Goal: Information Seeking & Learning: Learn about a topic

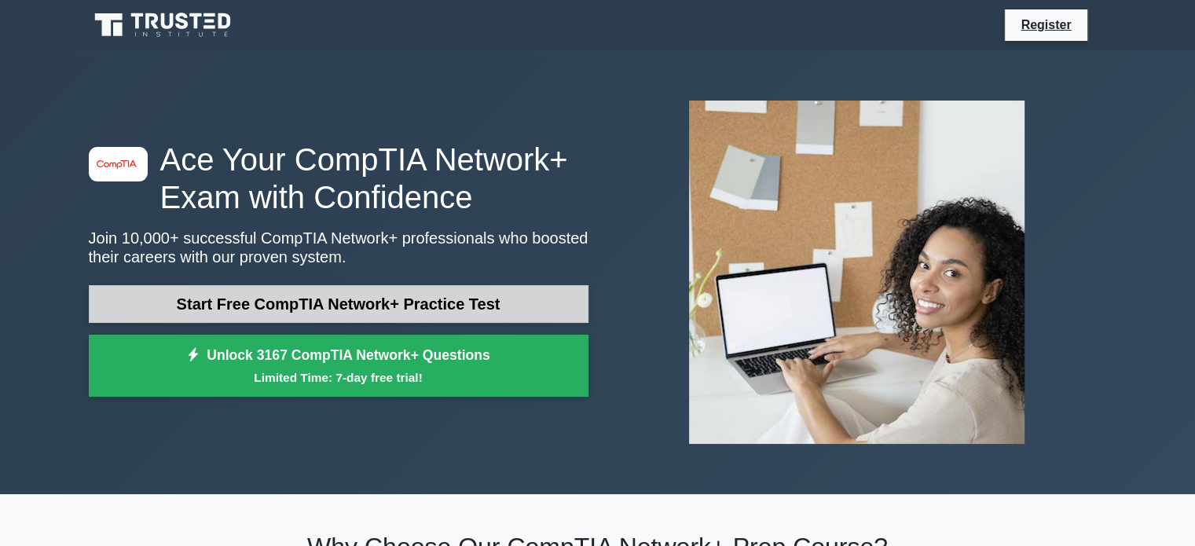
click at [361, 310] on link "Start Free CompTIA Network+ Practice Test" at bounding box center [338, 304] width 499 height 38
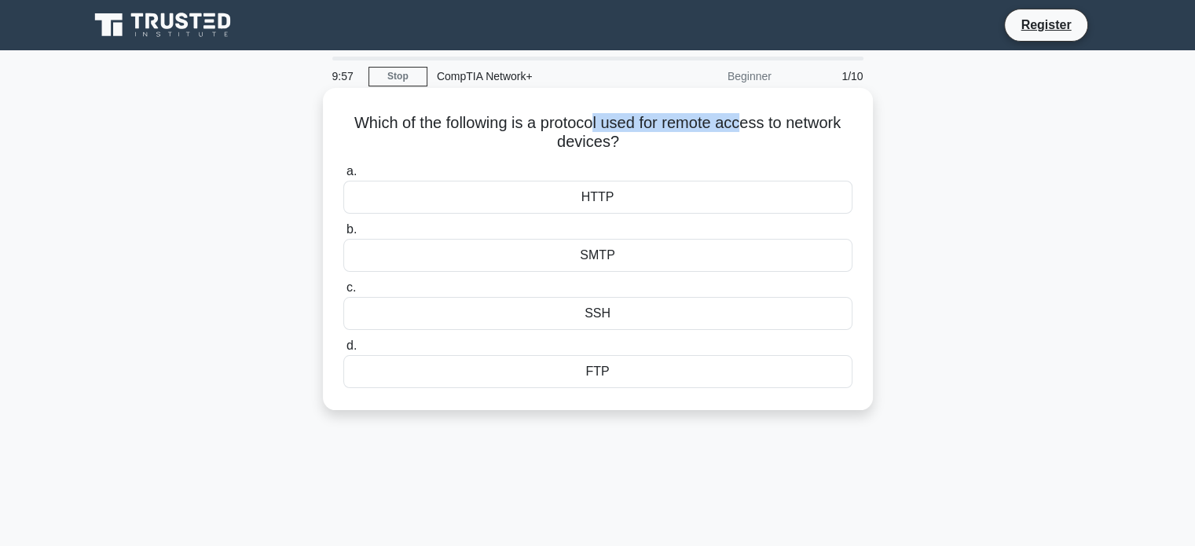
drag, startPoint x: 603, startPoint y: 112, endPoint x: 749, endPoint y: 110, distance: 146.1
click at [749, 110] on div "Which of the following is a protocol used for remote access to network devices?…" at bounding box center [597, 248] width 537 height 309
click at [736, 134] on h5 "Which of the following is a protocol used for remote access to network devices?…" at bounding box center [598, 132] width 512 height 39
click at [606, 261] on div "SMTP" at bounding box center [597, 255] width 509 height 33
click at [343, 235] on input "b. SMTP" at bounding box center [343, 230] width 0 height 10
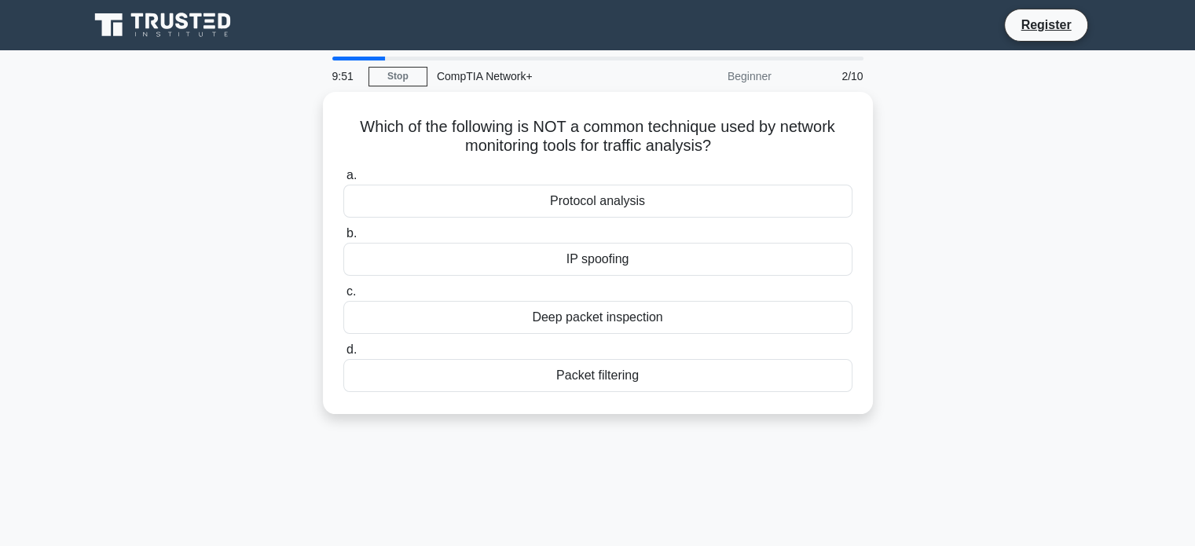
drag, startPoint x: 657, startPoint y: 225, endPoint x: 1127, endPoint y: 227, distance: 470.4
drag, startPoint x: 1127, startPoint y: 227, endPoint x: 963, endPoint y: 157, distance: 178.4
click at [965, 155] on div "Which of the following is NOT a common technique used by network monitoring too…" at bounding box center [597, 262] width 1037 height 341
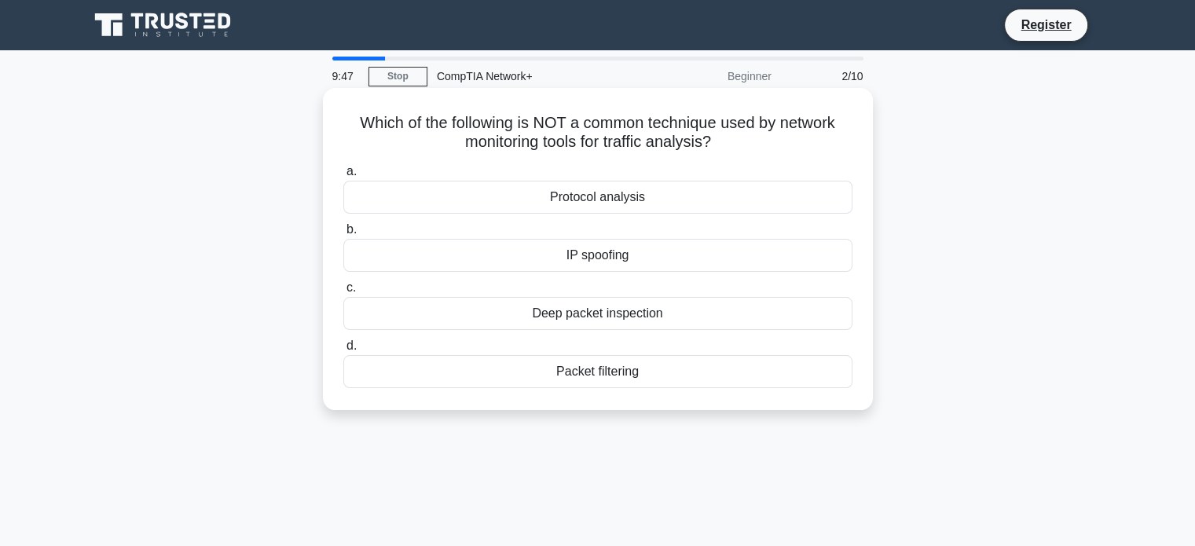
click at [602, 313] on div "Deep packet inspection" at bounding box center [597, 313] width 509 height 33
click at [343, 293] on input "c. Deep packet inspection" at bounding box center [343, 288] width 0 height 10
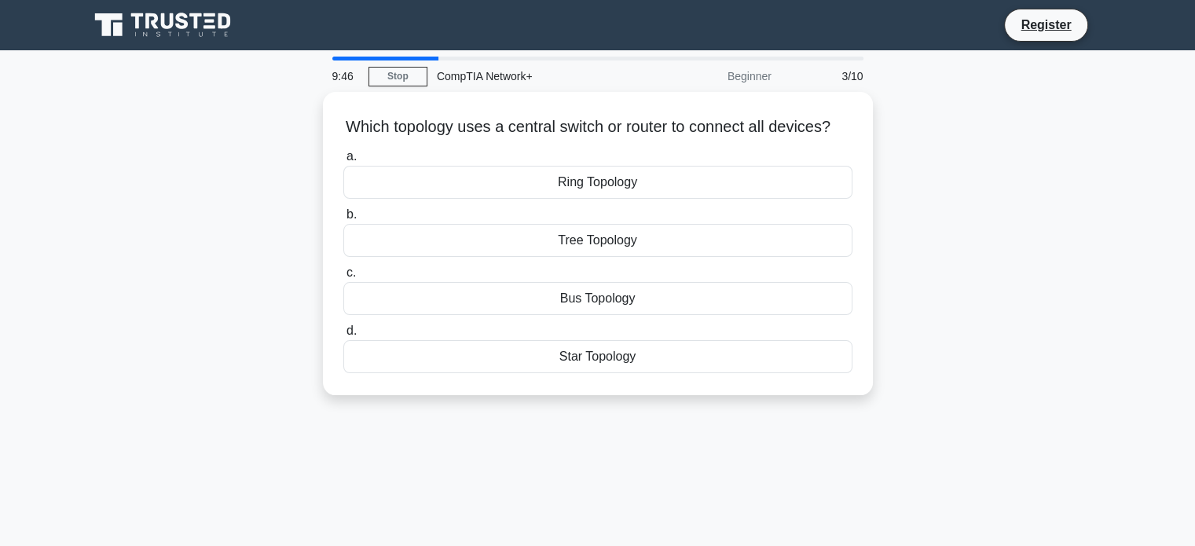
drag, startPoint x: 603, startPoint y: 307, endPoint x: 1056, endPoint y: 320, distance: 452.5
click at [1056, 320] on div "Which topology uses a central switch or router to connect all devices? .spinner…" at bounding box center [597, 253] width 1037 height 322
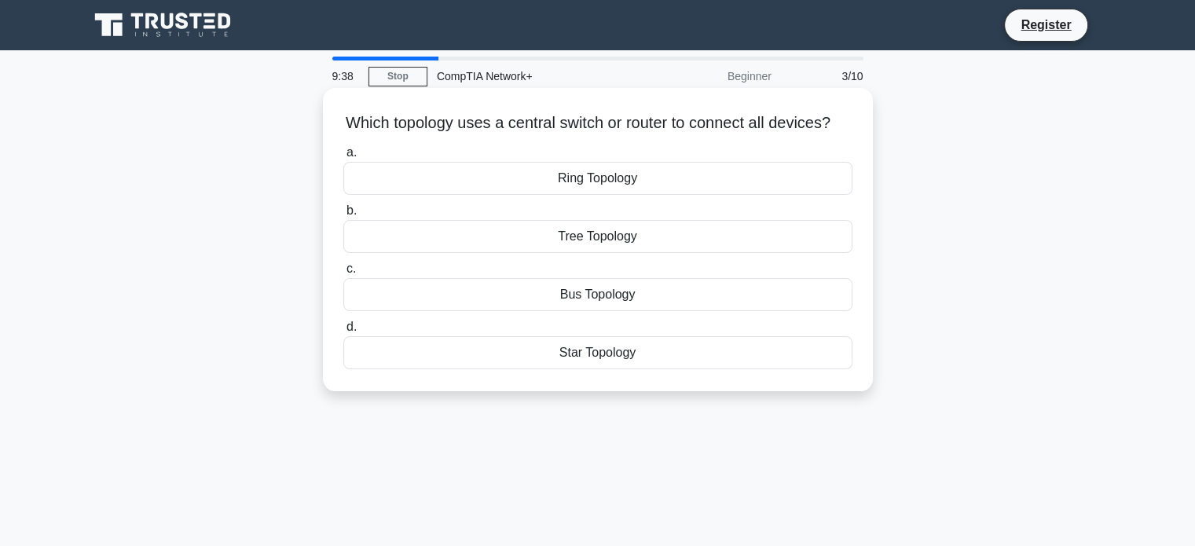
click at [591, 367] on div "Star Topology" at bounding box center [597, 352] width 509 height 33
click at [343, 332] on input "d. Star Topology" at bounding box center [343, 327] width 0 height 10
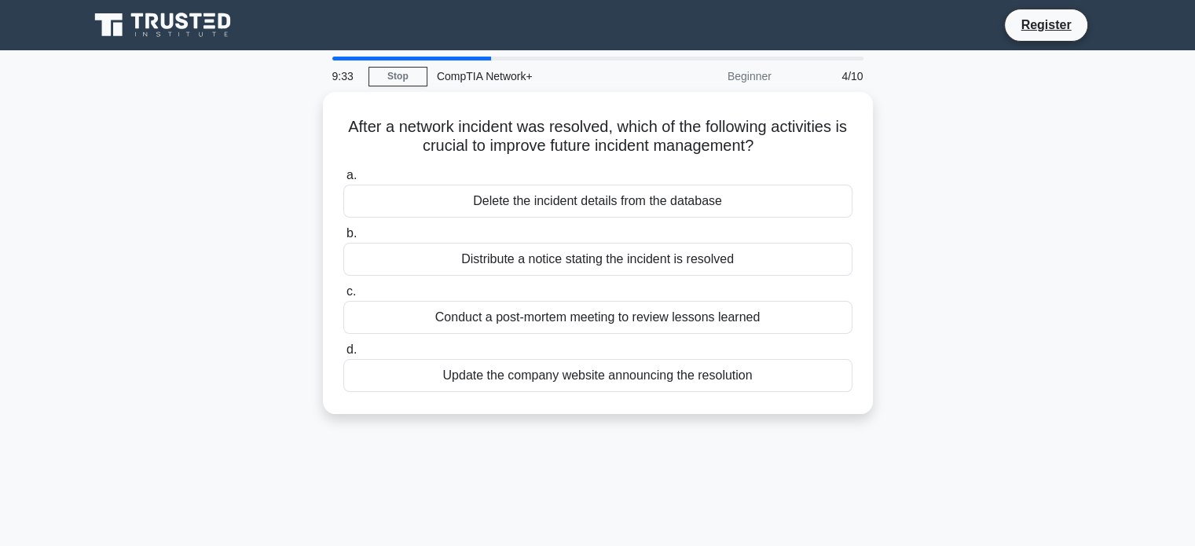
drag, startPoint x: 626, startPoint y: 285, endPoint x: 997, endPoint y: 307, distance: 371.3
drag, startPoint x: 997, startPoint y: 307, endPoint x: 993, endPoint y: 448, distance: 140.6
click at [993, 454] on div "9:32 Stop CompTIA Network+ Beginner 4/10 After a network incident was resolved,…" at bounding box center [597, 449] width 1037 height 785
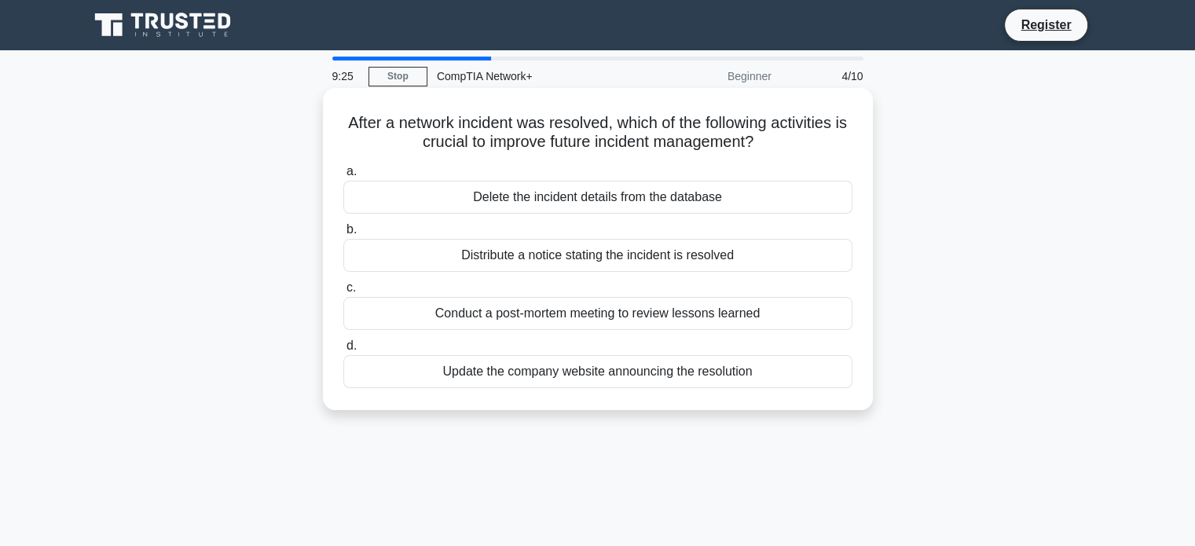
click at [646, 254] on div "Distribute a notice stating the incident is resolved" at bounding box center [597, 255] width 509 height 33
click at [343, 235] on input "b. Distribute a notice stating the incident is resolved" at bounding box center [343, 230] width 0 height 10
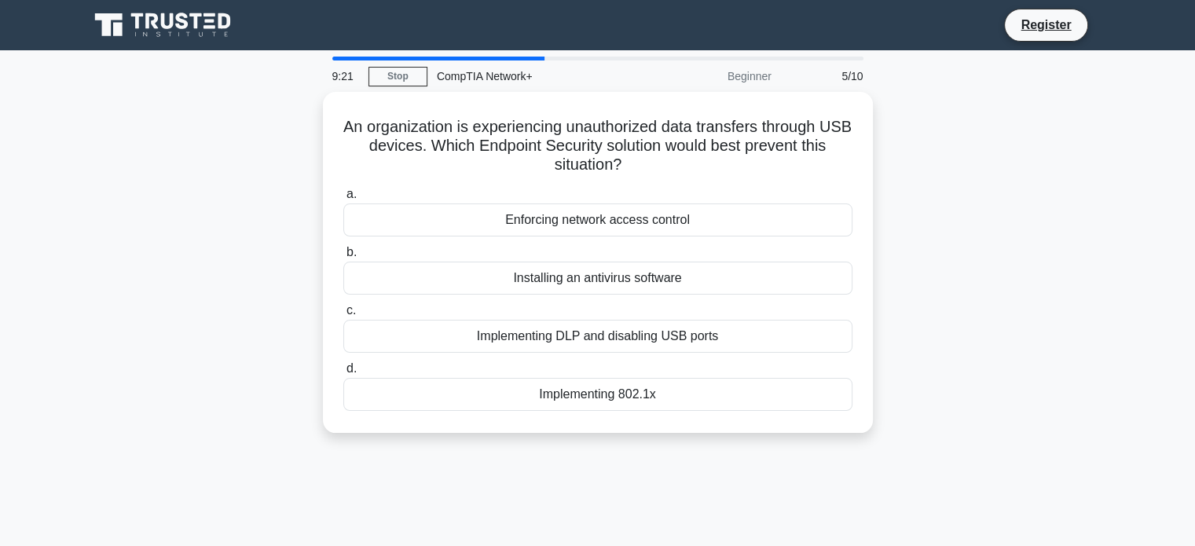
drag, startPoint x: 684, startPoint y: 251, endPoint x: 980, endPoint y: 253, distance: 296.1
drag, startPoint x: 980, startPoint y: 253, endPoint x: 1034, endPoint y: 204, distance: 72.9
click at [1039, 203] on div "An organization is experiencing unauthorized data transfers through USB devices…" at bounding box center [597, 272] width 1037 height 360
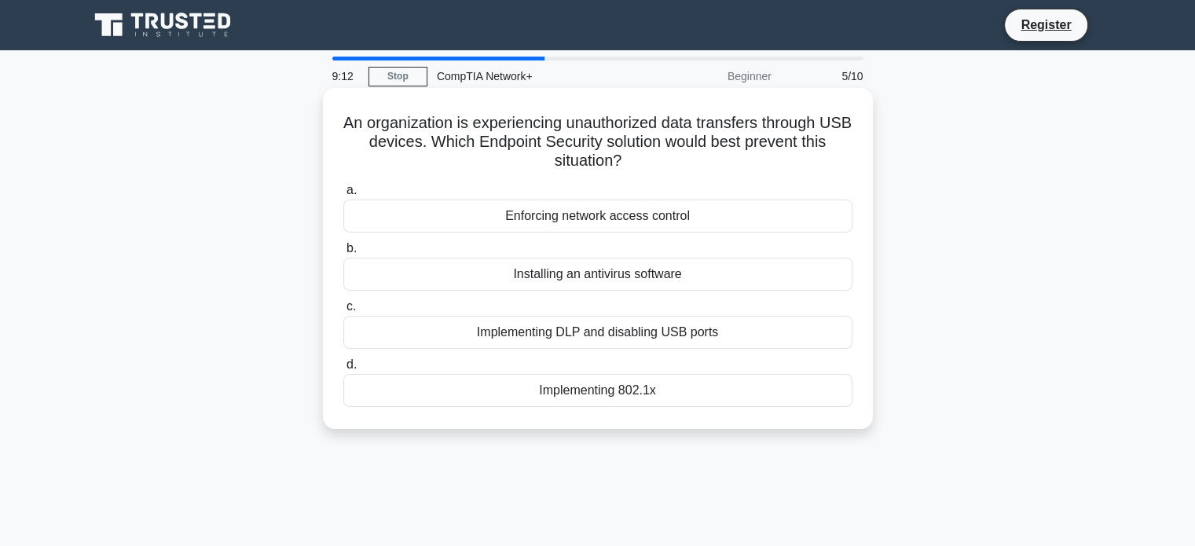
click at [681, 216] on div "Enforcing network access control" at bounding box center [597, 215] width 509 height 33
click at [343, 196] on input "a. Enforcing network access control" at bounding box center [343, 190] width 0 height 10
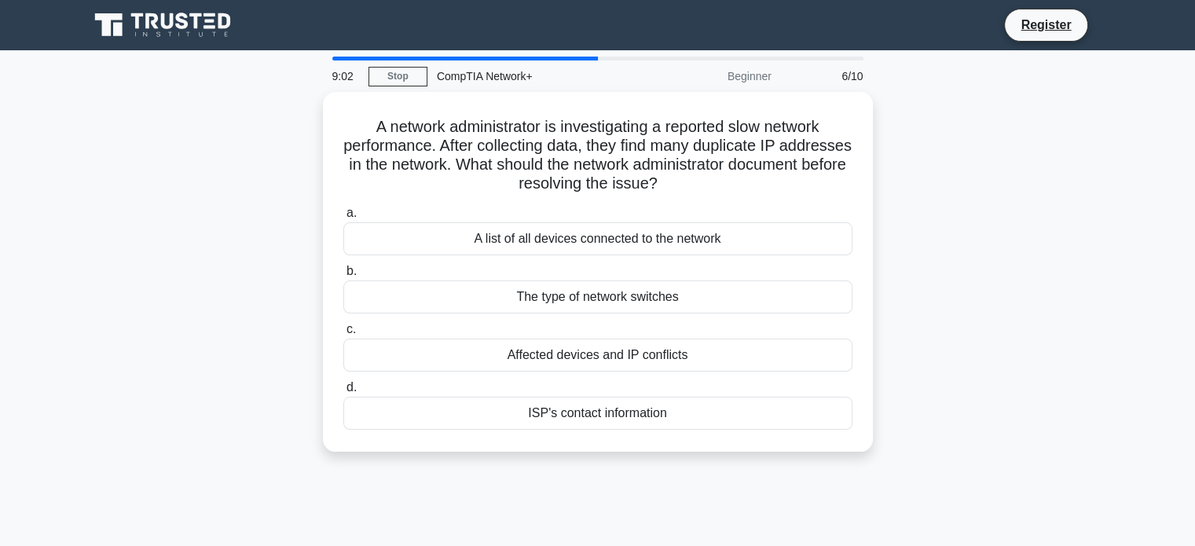
drag, startPoint x: 1118, startPoint y: 251, endPoint x: 1046, endPoint y: 258, distance: 71.8
drag, startPoint x: 1046, startPoint y: 258, endPoint x: 997, endPoint y: 152, distance: 116.3
click at [997, 152] on div "A network administrator is investigating a reported slow network performance. A…" at bounding box center [597, 281] width 1037 height 379
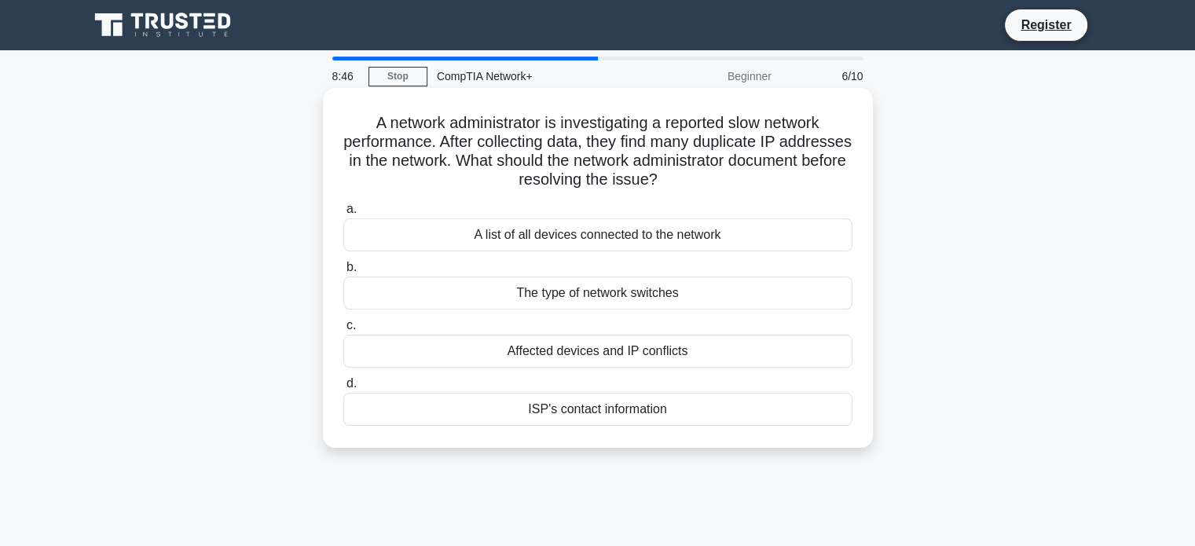
click at [644, 236] on div "A list of all devices connected to the network" at bounding box center [597, 234] width 509 height 33
click at [343, 214] on input "a. A list of all devices connected to the network" at bounding box center [343, 209] width 0 height 10
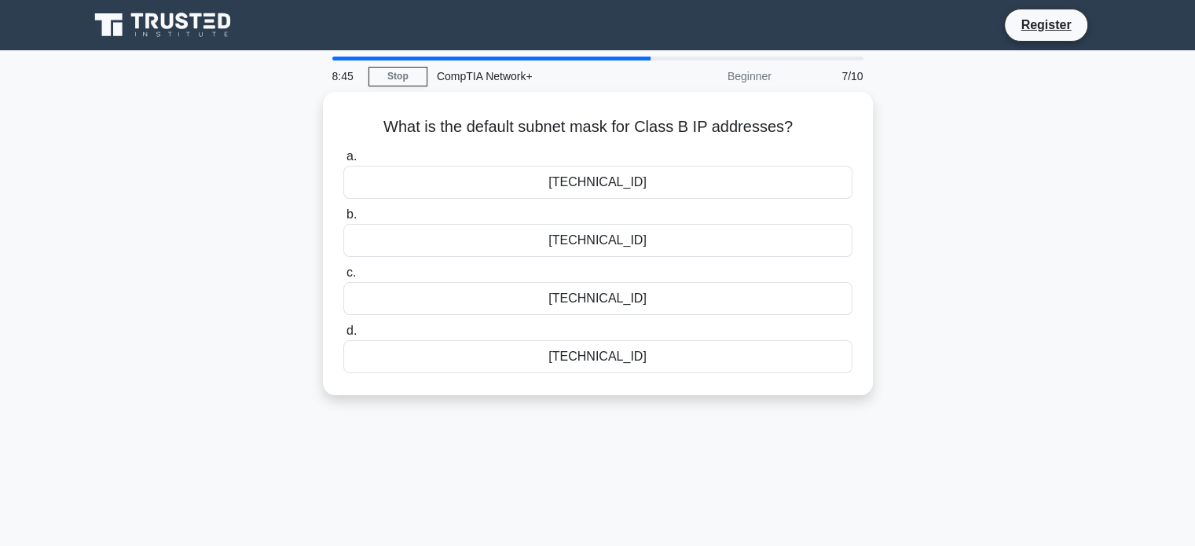
drag, startPoint x: 647, startPoint y: 235, endPoint x: 1052, endPoint y: 234, distance: 405.2
click at [1052, 234] on div "What is the default subnet mask for Class B IP addresses? .spinner_0XTQ{transfo…" at bounding box center [597, 253] width 1037 height 322
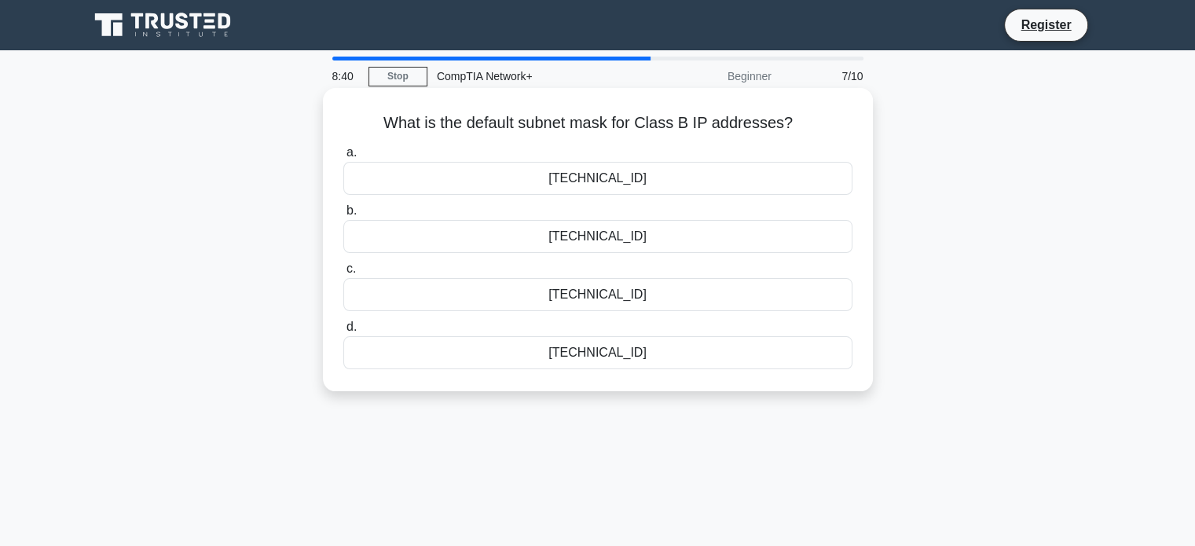
click at [617, 176] on div "255.255.0.0" at bounding box center [597, 178] width 509 height 33
click at [343, 158] on input "a. 255.255.0.0" at bounding box center [343, 153] width 0 height 10
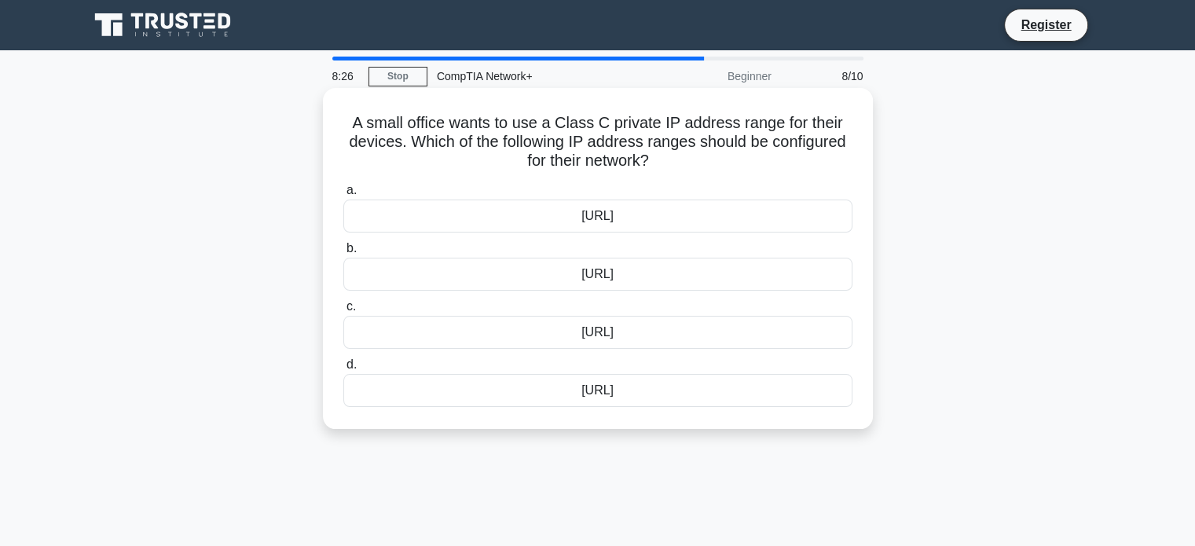
click at [595, 386] on div "169.254.0.0/16" at bounding box center [597, 390] width 509 height 33
click at [343, 370] on input "d. 169.254.0.0/16" at bounding box center [343, 365] width 0 height 10
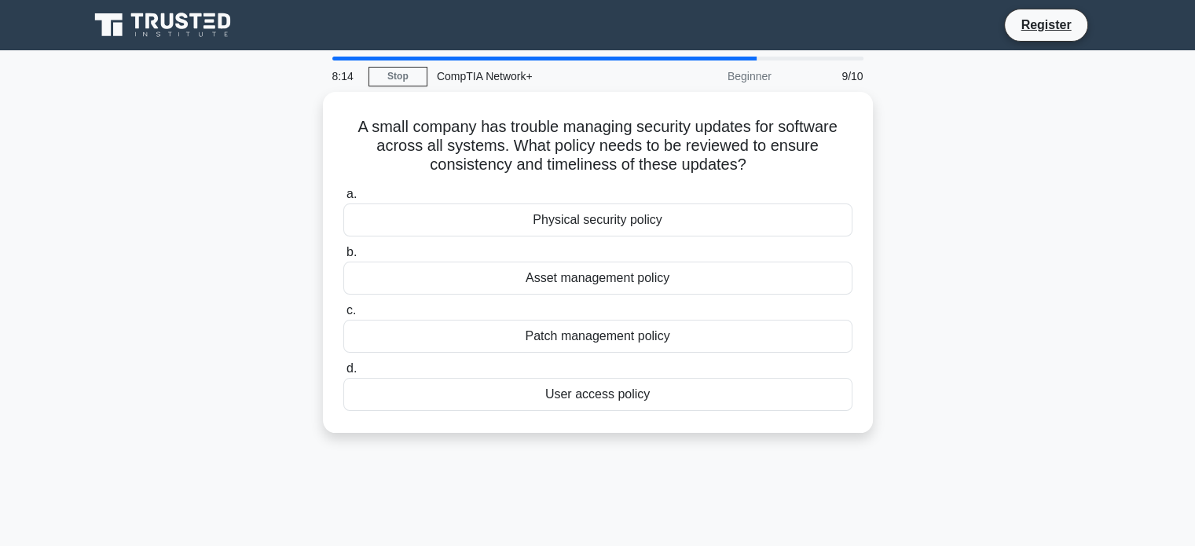
drag, startPoint x: 613, startPoint y: 349, endPoint x: 1203, endPoint y: 347, distance: 590.6
drag, startPoint x: 1203, startPoint y: 347, endPoint x: 1001, endPoint y: 382, distance: 205.5
click at [1001, 382] on div "A small company has trouble managing security updates for software across all s…" at bounding box center [597, 272] width 1037 height 360
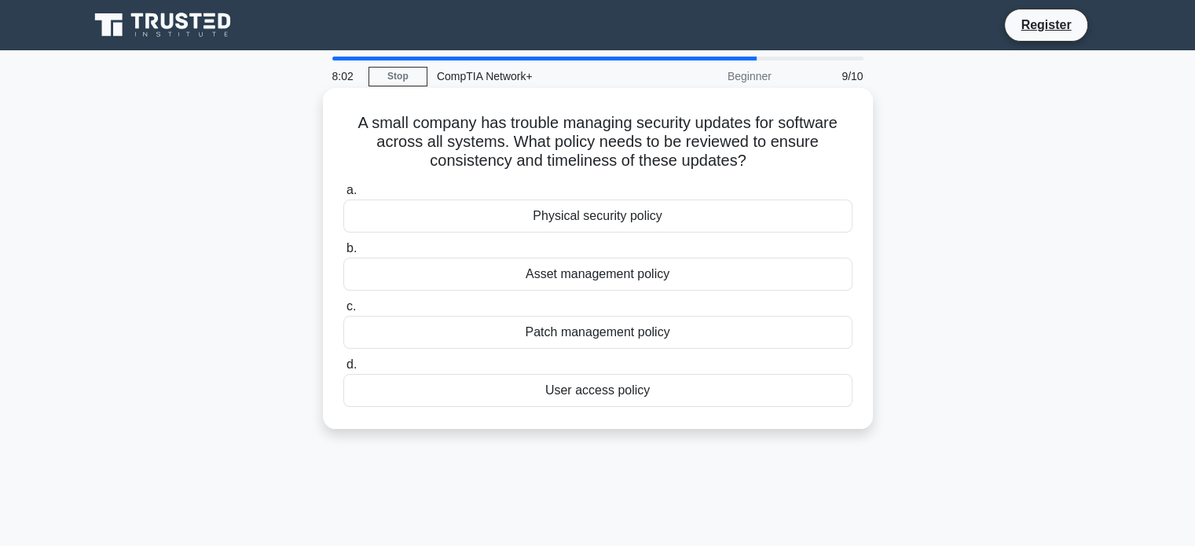
click at [628, 380] on div "User access policy" at bounding box center [597, 390] width 509 height 33
click at [343, 370] on input "d. User access policy" at bounding box center [343, 365] width 0 height 10
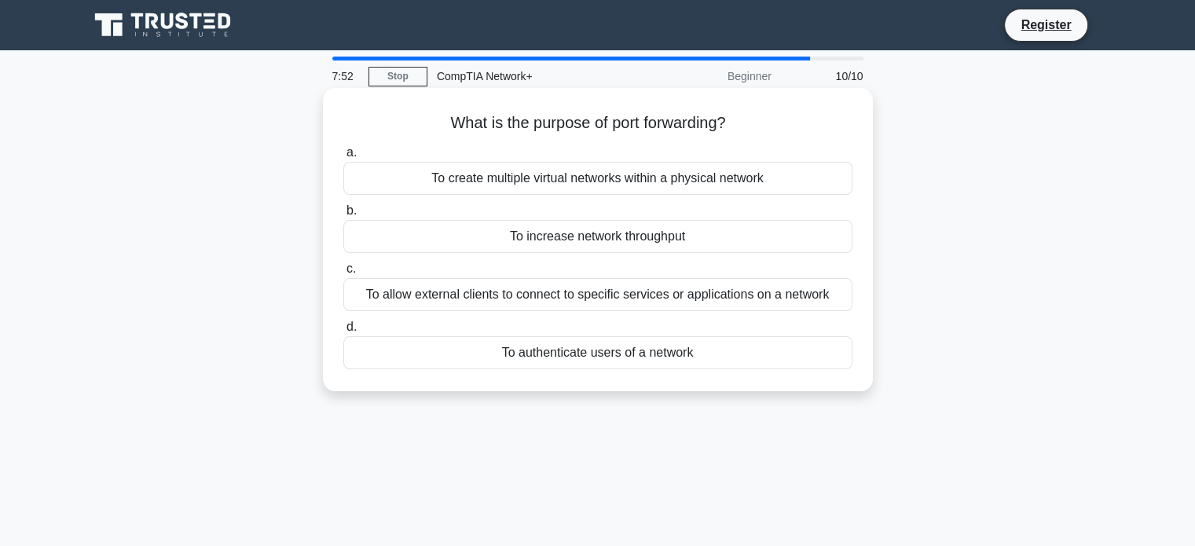
drag, startPoint x: 649, startPoint y: 290, endPoint x: 645, endPoint y: 282, distance: 8.8
click at [649, 288] on div "To allow external clients to connect to specific services or applications on a …" at bounding box center [597, 294] width 509 height 33
click at [343, 274] on input "c. To allow external clients to connect to specific services or applications on…" at bounding box center [343, 269] width 0 height 10
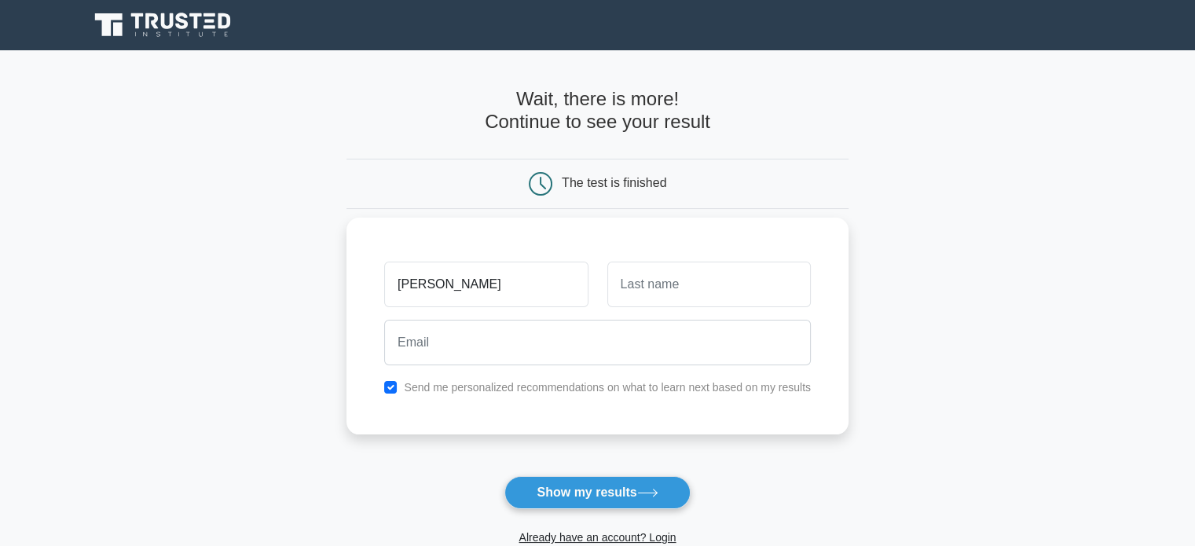
type input "martina"
type input "grguric"
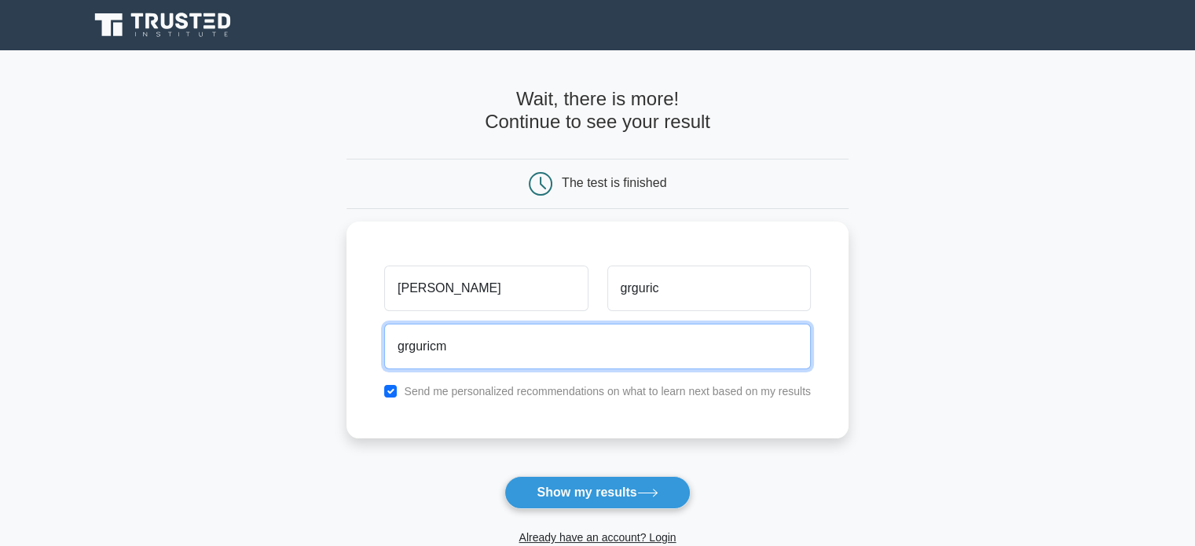
type input "grguricm22@outlook.com"
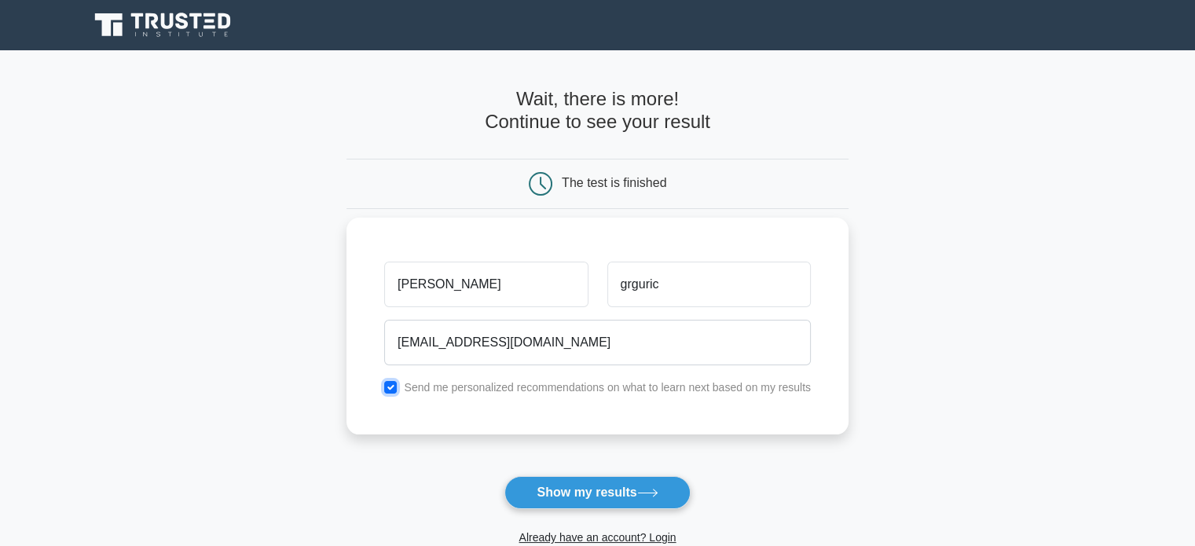
click at [393, 386] on input "checkbox" at bounding box center [390, 387] width 13 height 13
checkbox input "false"
click at [628, 489] on button "Show my results" at bounding box center [596, 492] width 185 height 33
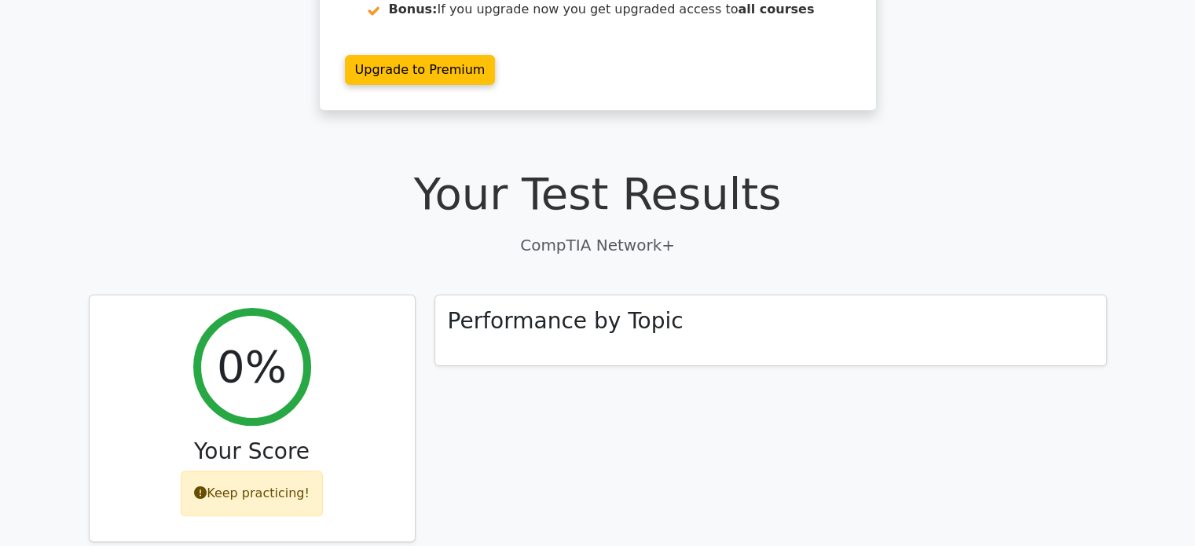
scroll to position [79, 0]
